Goal: Task Accomplishment & Management: Use online tool/utility

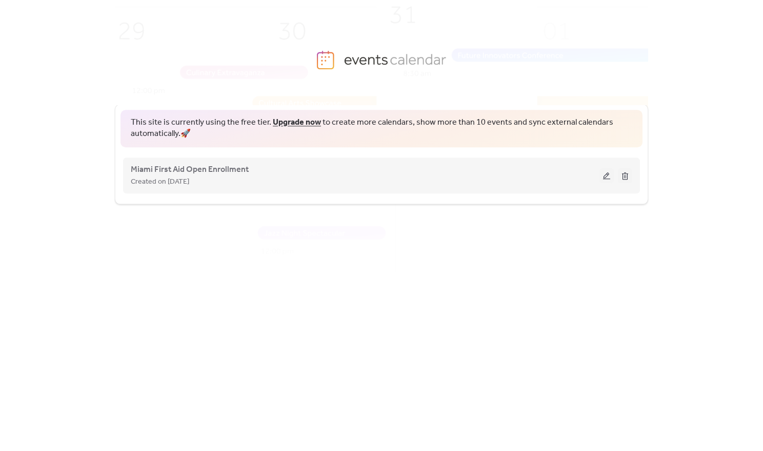
click at [606, 179] on button at bounding box center [606, 175] width 14 height 15
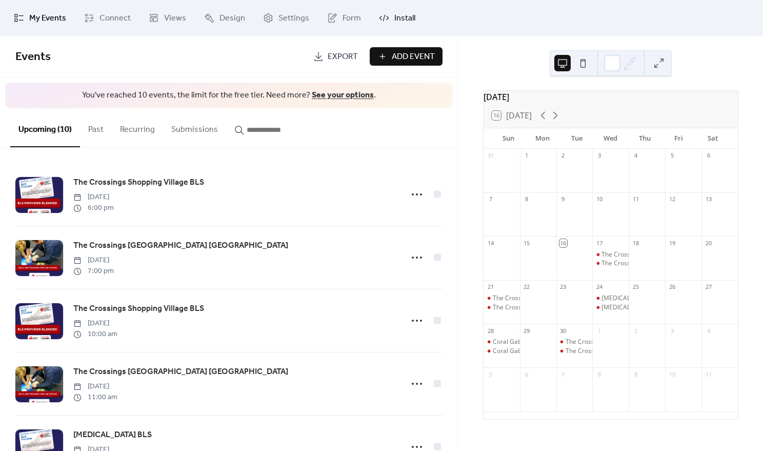
click at [382, 19] on icon at bounding box center [384, 18] width 10 height 5
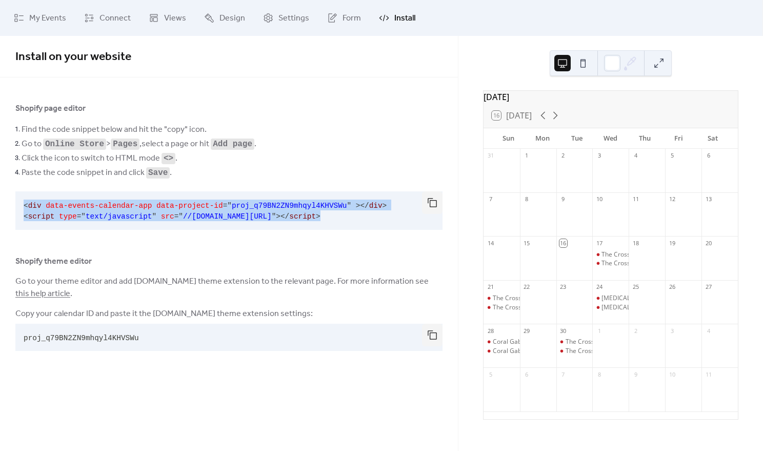
drag, startPoint x: 355, startPoint y: 215, endPoint x: 11, endPoint y: 200, distance: 344.2
click at [11, 200] on div "Shopify page editor Find the code snippet below and hit the "copy" icon. Go to …" at bounding box center [229, 228] width 458 height 253
copy code "< div data-events-calendar-app data-project-id = " proj_q79BN2ZN9mhqyl4KHVSWu "…"
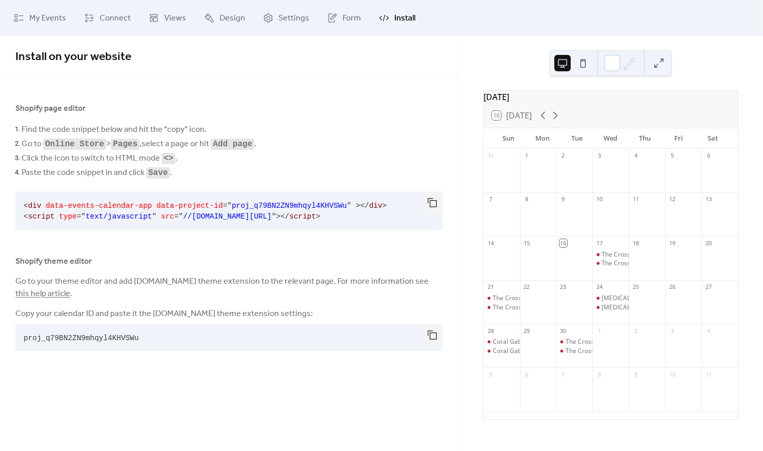
click at [407, 101] on div at bounding box center [229, 94] width 458 height 16
click at [353, 120] on div "Shopify page editor Find the code snippet below and hit the "copy" icon. Go to …" at bounding box center [228, 228] width 427 height 253
click at [382, 117] on div "Shopify page editor Find the code snippet below and hit the "copy" icon. Go to …" at bounding box center [228, 228] width 427 height 253
click at [208, 51] on span "Install on your website" at bounding box center [228, 57] width 427 height 21
click at [172, 201] on pre "< div data-events-calendar-app data-project-id = " proj_q79BN2ZN9mhqyl4KHVSWu "…" at bounding box center [220, 210] width 411 height 38
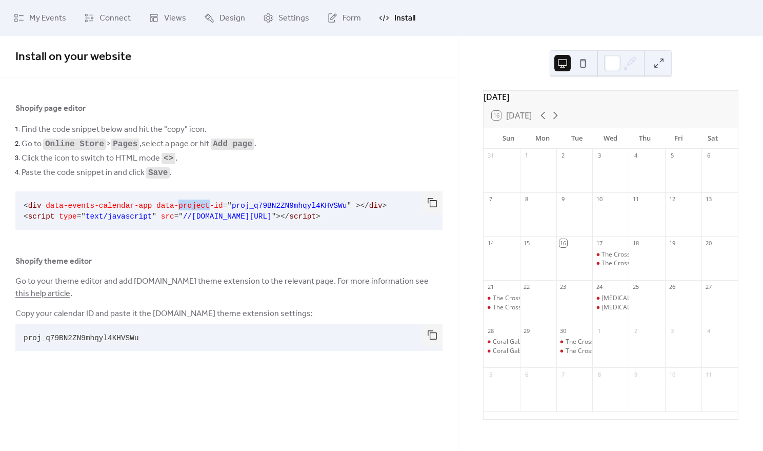
click at [172, 201] on pre "< div data-events-calendar-app data-project-id = " proj_q79BN2ZN9mhqyl4KHVSWu "…" at bounding box center [220, 210] width 411 height 38
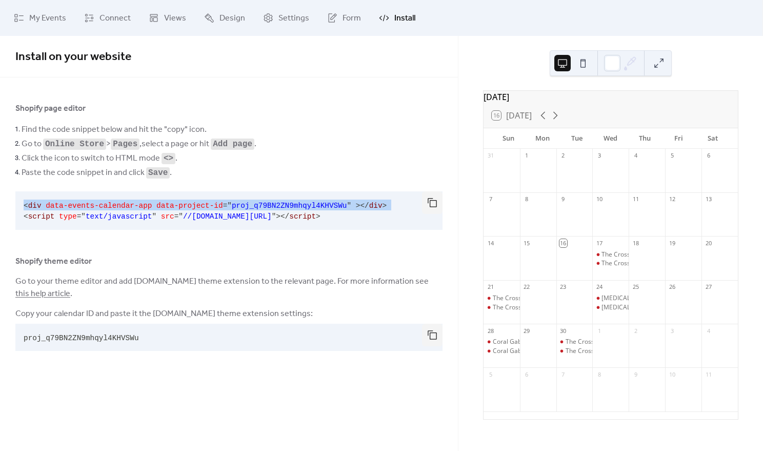
click at [172, 201] on pre "< div data-events-calendar-app data-project-id = " proj_q79BN2ZN9mhqyl4KHVSWu "…" at bounding box center [220, 210] width 411 height 38
click at [350, 215] on pre "< div data-events-calendar-app data-project-id = " proj_q79BN2ZN9mhqyl4KHVSWu "…" at bounding box center [220, 210] width 411 height 38
copy div "< div data-events-calendar-app data-project-id = " proj_q79BN2ZN9mhqyl4KHVSWu "…"
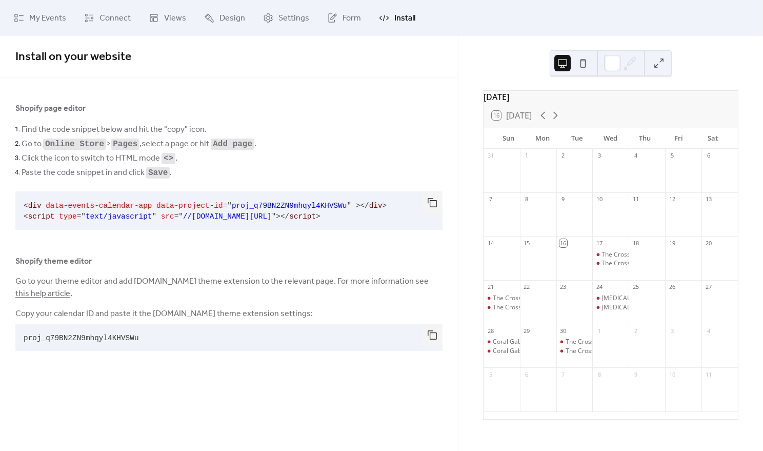
click at [372, 99] on div at bounding box center [229, 94] width 458 height 16
click at [171, 117] on div "Shopify page editor Find the code snippet below and hit the "copy" icon. Go to …" at bounding box center [228, 228] width 427 height 253
